Goal: Task Accomplishment & Management: Complete application form

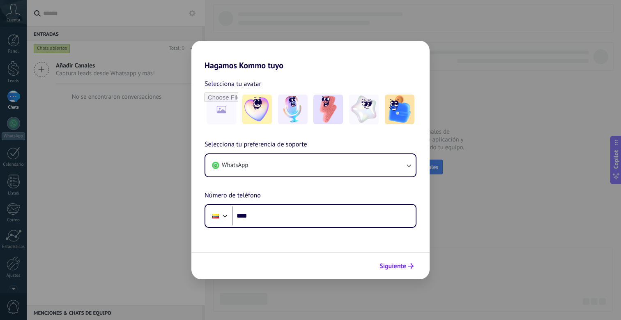
click at [415, 265] on button "Siguiente" at bounding box center [396, 266] width 41 height 14
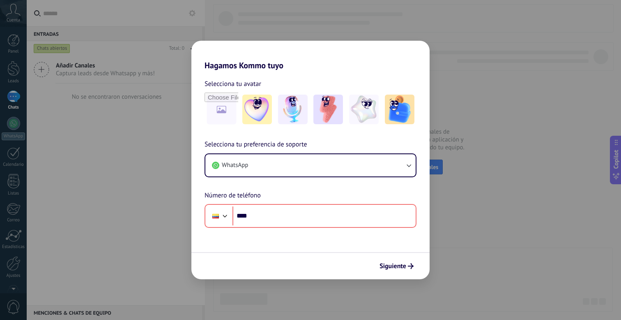
click at [473, 107] on div "Hagamos Kommo tuyo Selecciona tu avatar Selecciona tu preferencia de soporte Wh…" at bounding box center [310, 160] width 621 height 320
click at [473, 108] on div "Hagamos Kommo tuyo Selecciona tu avatar Selecciona tu preferencia de soporte Wh…" at bounding box center [310, 160] width 621 height 320
click at [408, 266] on span "Siguiente" at bounding box center [397, 266] width 34 height 6
click at [406, 265] on span "Siguiente" at bounding box center [393, 266] width 27 height 6
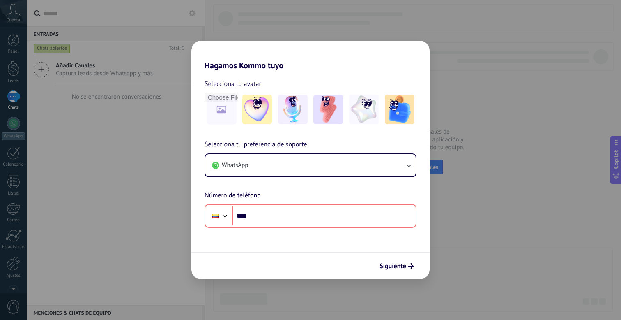
click at [220, 266] on div "Siguiente" at bounding box center [310, 265] width 238 height 27
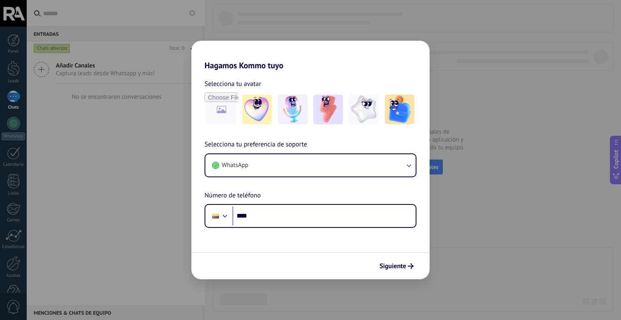
click at [462, 106] on div "Hagamos Kommo tuyo Selecciona tu avatar Selecciona tu preferencia de soporte Wh…" at bounding box center [310, 160] width 621 height 320
click at [401, 40] on div "Hagamos Kommo tuyo Selecciona tu avatar Selecciona tu preferencia de soporte Wh…" at bounding box center [310, 160] width 621 height 320
drag, startPoint x: 418, startPoint y: 34, endPoint x: 428, endPoint y: 101, distance: 68.0
click at [418, 34] on div "Hagamos Kommo tuyo Selecciona tu avatar Selecciona tu preferencia de soporte Wh…" at bounding box center [310, 160] width 621 height 320
click at [382, 271] on button "Siguiente" at bounding box center [396, 266] width 41 height 14
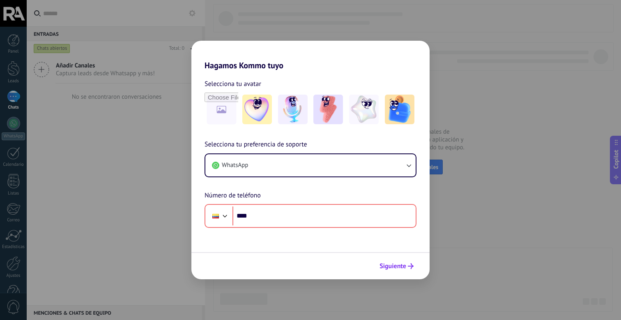
click at [383, 268] on span "Siguiente" at bounding box center [393, 266] width 27 height 6
click at [419, 263] on div "Siguiente" at bounding box center [310, 265] width 238 height 27
click at [476, 206] on div "Hagamos Kommo tuyo Selecciona tu avatar Selecciona tu preferencia de soporte Wh…" at bounding box center [310, 160] width 621 height 320
click at [475, 193] on div "Hagamos Kommo tuyo Selecciona tu avatar Selecciona tu preferencia de soporte Wh…" at bounding box center [310, 160] width 621 height 320
click at [473, 71] on div "Hagamos Kommo tuyo Selecciona tu avatar Selecciona tu preferencia de soporte Wh…" at bounding box center [310, 160] width 621 height 320
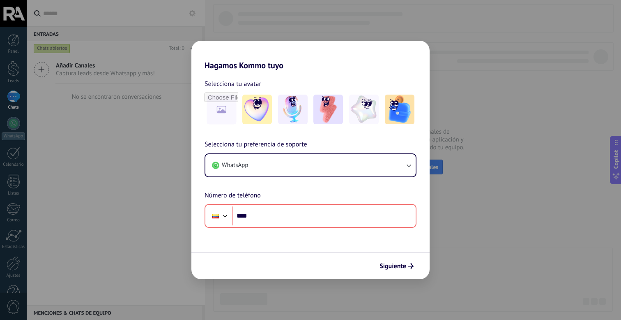
click at [285, 47] on h2 "Hagamos Kommo tuyo" at bounding box center [310, 56] width 238 height 30
click at [193, 35] on div "Hagamos Kommo tuyo Selecciona tu avatar Selecciona tu preferencia de soporte Wh…" at bounding box center [310, 160] width 621 height 320
click at [183, 41] on div "Hagamos Kommo tuyo Selecciona tu avatar Selecciona tu preferencia de soporte Wh…" at bounding box center [310, 160] width 621 height 320
click at [198, 64] on h2 "Hagamos Kommo tuyo" at bounding box center [310, 56] width 238 height 30
click at [203, 47] on h2 "Hagamos Kommo tuyo" at bounding box center [310, 56] width 238 height 30
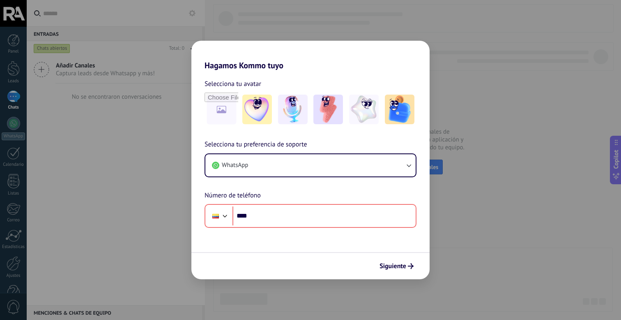
click at [223, 48] on h2 "Hagamos Kommo tuyo" at bounding box center [310, 56] width 238 height 30
click at [293, 47] on h2 "Hagamos Kommo tuyo" at bounding box center [310, 56] width 238 height 30
click at [222, 110] on input "file" at bounding box center [221, 109] width 32 height 32
click at [87, 184] on div "Hagamos Kommo tuyo Selecciona tu avatar Selecciona tu preferencia de soporte Wh…" at bounding box center [310, 160] width 621 height 320
click at [111, 158] on div "Hagamos Kommo tuyo Selecciona tu avatar Selecciona tu preferencia de soporte Wh…" at bounding box center [310, 160] width 621 height 320
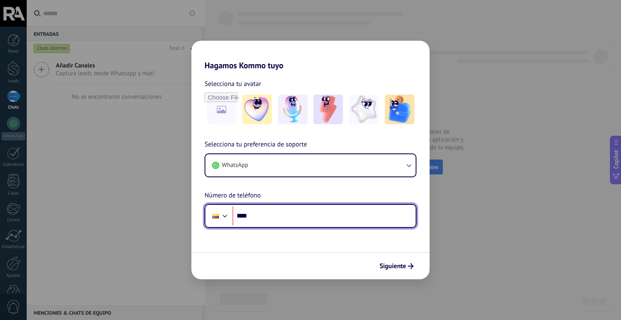
click at [317, 206] on input "****" at bounding box center [324, 215] width 183 height 19
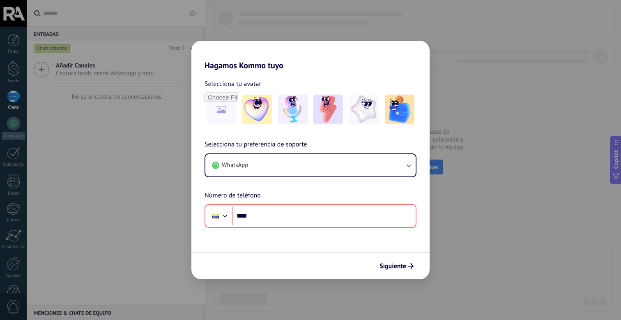
click at [290, 30] on div "Hagamos Kommo tuyo Selecciona tu avatar Selecciona tu preferencia de soporte Wh…" at bounding box center [310, 160] width 621 height 320
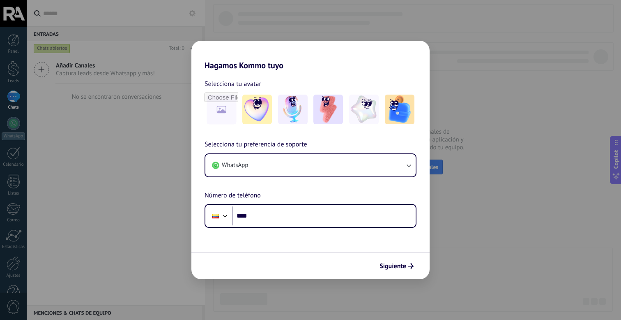
click at [458, 107] on div "Hagamos Kommo tuyo Selecciona tu avatar Selecciona tu preferencia de soporte Wh…" at bounding box center [310, 160] width 621 height 320
click at [250, 112] on img at bounding box center [257, 109] width 30 height 30
click at [482, 120] on div "Hagamos Kommo tuyo Selecciona tu avatar Restablecer Selecciona tu preferencia d…" at bounding box center [310, 160] width 621 height 320
click at [505, 88] on div "Hagamos Kommo tuyo Selecciona tu avatar Restablecer Selecciona tu preferencia d…" at bounding box center [310, 160] width 621 height 320
click at [428, 50] on h2 "Hagamos Kommo tuyo" at bounding box center [310, 56] width 238 height 30
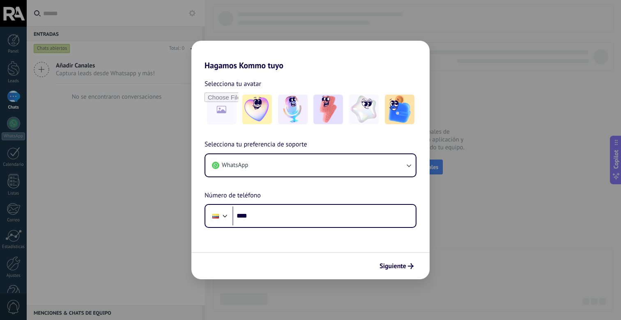
click at [430, 48] on div "Hagamos Kommo tuyo Selecciona tu avatar Selecciona tu preferencia de soporte Wh…" at bounding box center [310, 160] width 621 height 320
click at [431, 52] on div "Hagamos Kommo tuyo Selecciona tu avatar Selecciona tu preferencia de soporte Wh…" at bounding box center [310, 160] width 621 height 320
click at [438, 39] on div "Hagamos Kommo tuyo Selecciona tu avatar Selecciona tu preferencia de soporte Wh…" at bounding box center [310, 160] width 621 height 320
click at [439, 39] on div "Hagamos Kommo tuyo Selecciona tu avatar Selecciona tu preferencia de soporte Wh…" at bounding box center [310, 160] width 621 height 320
click at [315, 106] on img at bounding box center [328, 109] width 30 height 30
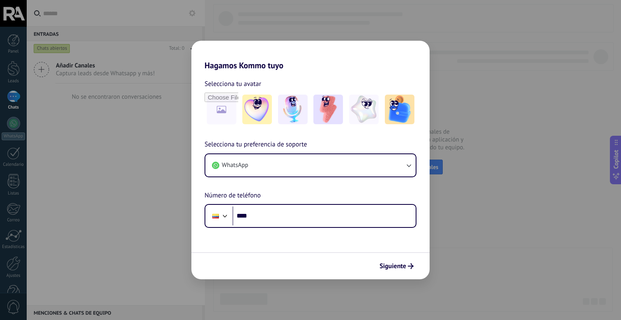
click at [387, 48] on h2 "Hagamos Kommo tuyo" at bounding box center [310, 56] width 238 height 30
drag, startPoint x: 438, startPoint y: 38, endPoint x: 444, endPoint y: 54, distance: 17.3
click at [438, 38] on div "Hagamos Kommo tuyo Selecciona tu avatar Selecciona tu preferencia de soporte Wh…" at bounding box center [310, 160] width 621 height 320
click at [444, 62] on div "Hagamos Kommo tuyo Selecciona tu avatar Selecciona tu preferencia de soporte Wh…" at bounding box center [310, 160] width 621 height 320
drag, startPoint x: 441, startPoint y: 77, endPoint x: 438, endPoint y: 86, distance: 9.4
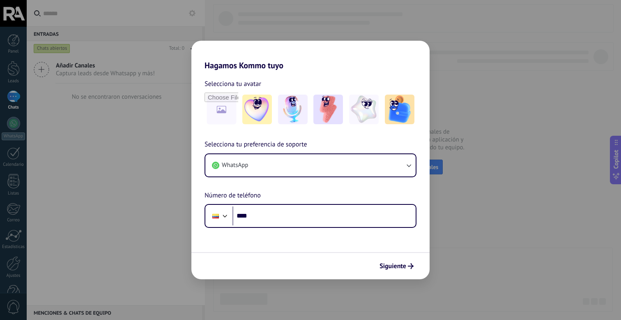
click at [436, 85] on div "Hagamos Kommo tuyo Selecciona tu avatar Selecciona tu preferencia de soporte Wh…" at bounding box center [310, 160] width 621 height 320
click at [447, 109] on div "Hagamos Kommo tuyo Selecciona tu avatar Selecciona tu preferencia de soporte Wh…" at bounding box center [310, 160] width 621 height 320
click at [477, 134] on div "Hagamos Kommo tuyo Selecciona tu avatar Selecciona tu preferencia de soporte Wh…" at bounding box center [310, 160] width 621 height 320
drag, startPoint x: 479, startPoint y: 124, endPoint x: 479, endPoint y: 117, distance: 7.0
click at [478, 125] on div "Hagamos Kommo tuyo Selecciona tu avatar Selecciona tu preferencia de soporte Wh…" at bounding box center [310, 160] width 621 height 320
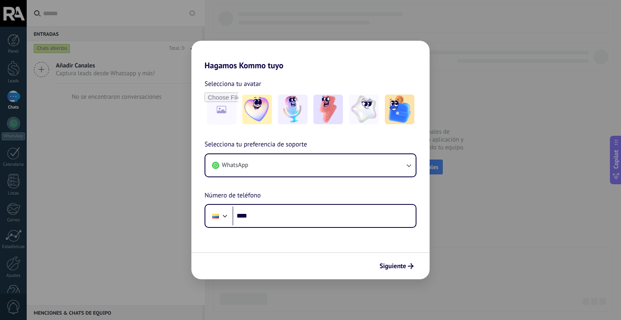
drag, startPoint x: 474, startPoint y: 136, endPoint x: 473, endPoint y: 119, distance: 16.5
click at [469, 141] on div "Hagamos Kommo tuyo Selecciona tu avatar Selecciona tu preferencia de soporte Wh…" at bounding box center [310, 160] width 621 height 320
click at [473, 129] on div "Hagamos Kommo tuyo Selecciona tu avatar Selecciona tu preferencia de soporte Wh…" at bounding box center [310, 160] width 621 height 320
